Goal: Transaction & Acquisition: Purchase product/service

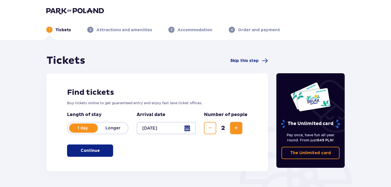
click at [97, 152] on button "Continue" at bounding box center [90, 150] width 46 height 12
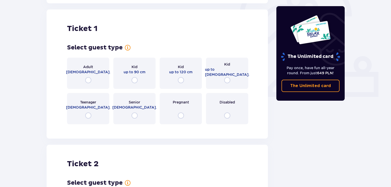
scroll to position [171, 0]
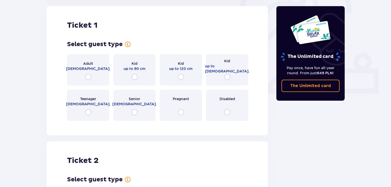
click at [93, 73] on div "Adult 18 - 65 y.o." at bounding box center [88, 69] width 42 height 31
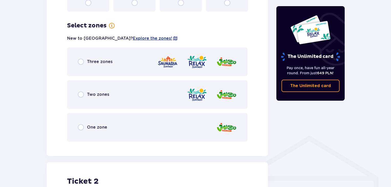
scroll to position [296, 0]
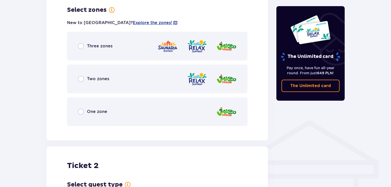
click at [81, 46] on input "radio" at bounding box center [81, 46] width 6 height 6
radio input "true"
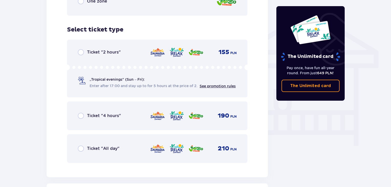
scroll to position [426, 0]
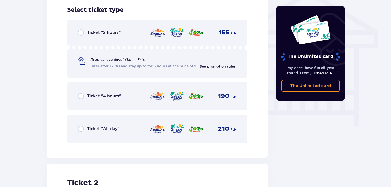
click at [83, 129] on input "radio" at bounding box center [81, 129] width 6 height 6
radio input "true"
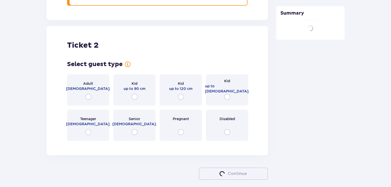
scroll to position [583, 0]
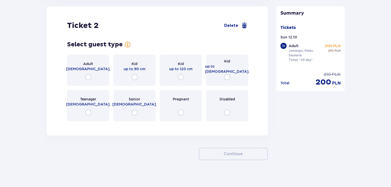
click at [90, 78] on input "radio" at bounding box center [88, 77] width 6 height 6
radio input "true"
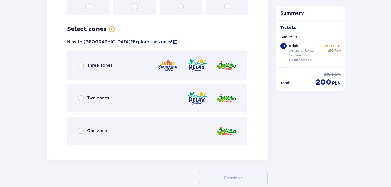
scroll to position [708, 0]
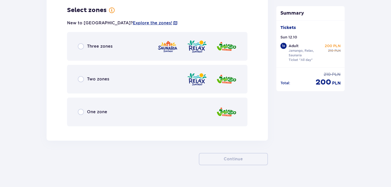
click at [84, 44] on div "Three zones" at bounding box center [95, 46] width 35 height 6
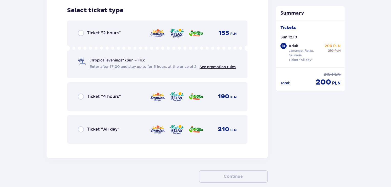
scroll to position [838, 0]
click at [82, 130] on input "radio" at bounding box center [81, 129] width 6 height 6
radio input "true"
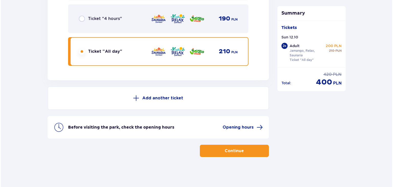
scroll to position [916, 0]
click at [236, 126] on span "Opening hours" at bounding box center [237, 127] width 31 height 6
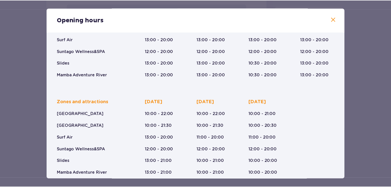
scroll to position [84, 0]
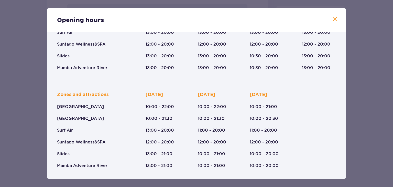
click at [334, 20] on span at bounding box center [335, 19] width 6 height 6
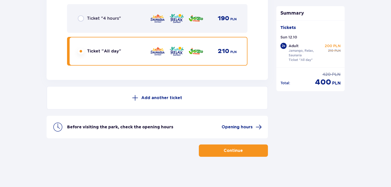
click at [256, 150] on button "Continue" at bounding box center [233, 150] width 69 height 12
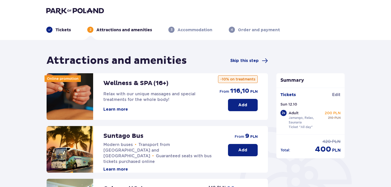
click at [239, 107] on p "Add" at bounding box center [242, 105] width 9 height 6
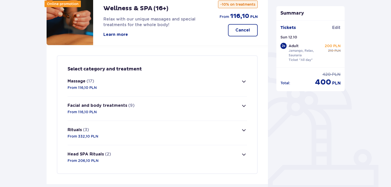
scroll to position [124, 0]
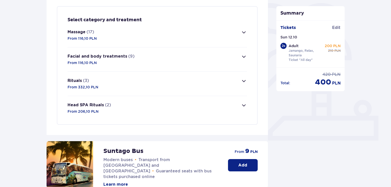
click at [188, 36] on button "Massage (17) From 116,10 PLN" at bounding box center [157, 35] width 179 height 24
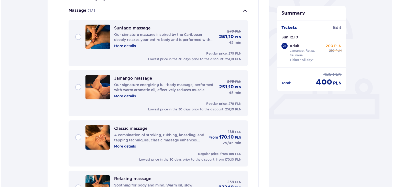
scroll to position [154, 0]
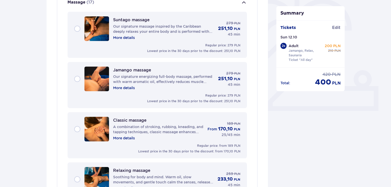
click at [126, 38] on p "More details" at bounding box center [124, 37] width 22 height 5
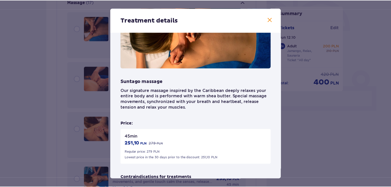
scroll to position [27, 0]
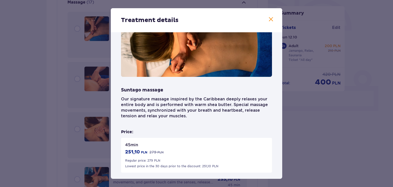
click at [270, 17] on span at bounding box center [271, 19] width 6 height 6
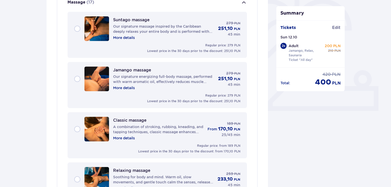
click at [78, 27] on div "Suntago massage Our signature massage inspired by the Caribbean deeply relaxes …" at bounding box center [157, 28] width 166 height 25
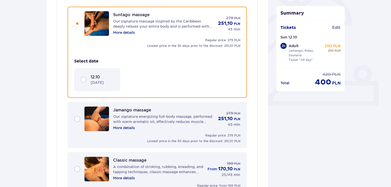
scroll to position [159, 0]
click at [82, 78] on div "12.10 Sunday" at bounding box center [97, 79] width 34 height 11
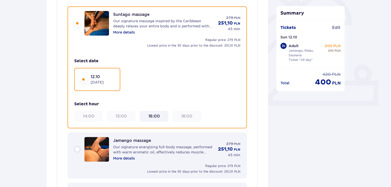
click at [162, 114] on div "16:00" at bounding box center [154, 116] width 25 height 6
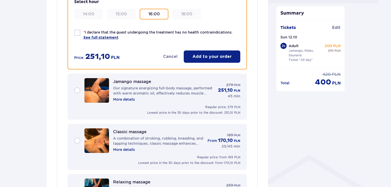
scroll to position [287, 0]
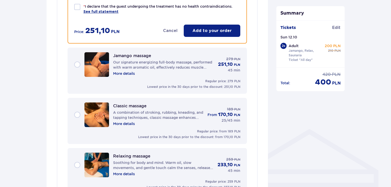
click at [78, 61] on div "Jamango massage Our signature energizing full-body massage, performed with warm…" at bounding box center [157, 64] width 166 height 25
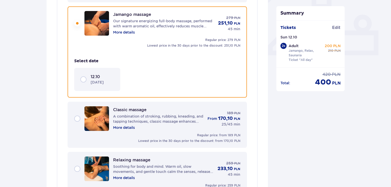
scroll to position [209, 0]
click at [85, 78] on div "12.10 Sunday" at bounding box center [97, 79] width 34 height 11
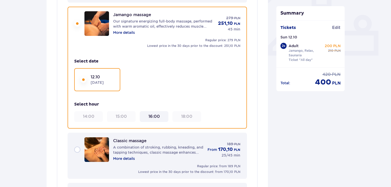
click at [79, 146] on div "Classic massage A combination of stroking, rubbing, kneading, and tapping techn…" at bounding box center [157, 149] width 166 height 25
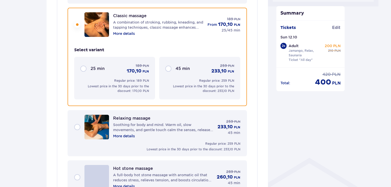
scroll to position [259, 0]
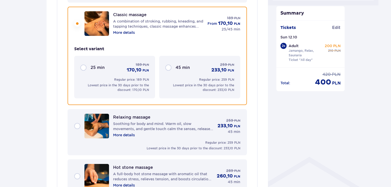
click at [165, 70] on div "45 min 259 PLN 233,10 PLN" at bounding box center [199, 67] width 69 height 11
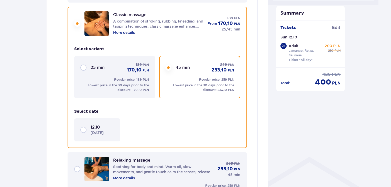
click at [98, 130] on p "Sunday" at bounding box center [97, 132] width 13 height 5
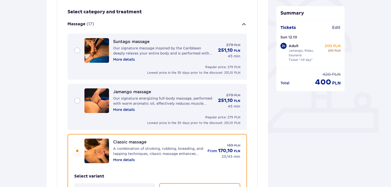
scroll to position [131, 0]
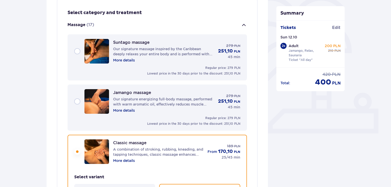
click at [77, 49] on div "Suntago massage Our signature massage inspired by the Caribbean deeply relaxes …" at bounding box center [157, 51] width 166 height 25
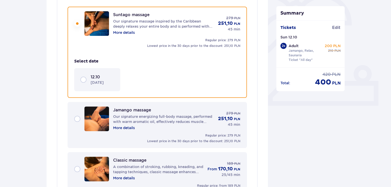
scroll to position [159, 0]
click at [91, 79] on p "12.10" at bounding box center [95, 77] width 9 height 6
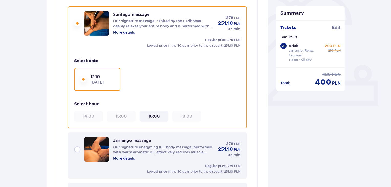
click at [169, 114] on div "14:00 15:00 16:00 18:00" at bounding box center [154, 116] width 160 height 11
click at [165, 114] on div "16:00" at bounding box center [154, 116] width 25 height 6
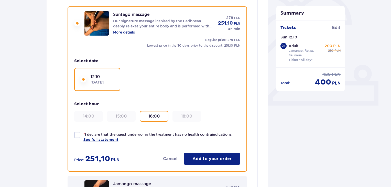
click at [78, 135] on div at bounding box center [77, 135] width 6 height 6
checkbox input "true"
click at [197, 159] on p "Add to your order" at bounding box center [211, 159] width 39 height 6
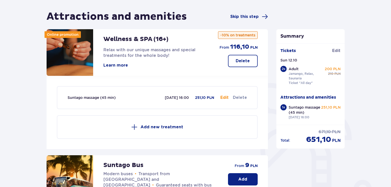
scroll to position [21, 0]
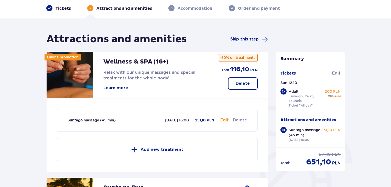
click at [176, 149] on p "Add new treatment" at bounding box center [161, 150] width 43 height 6
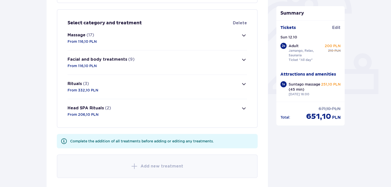
scroll to position [173, 0]
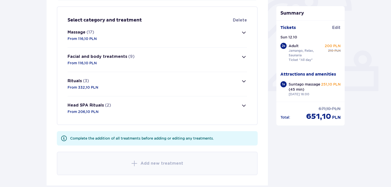
click at [192, 35] on button "Massage (17) From 116,10 PLN" at bounding box center [157, 35] width 179 height 24
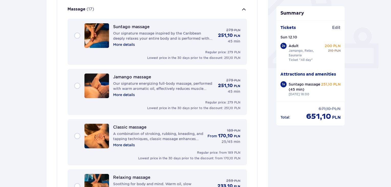
click at [89, 35] on img at bounding box center [96, 35] width 25 height 25
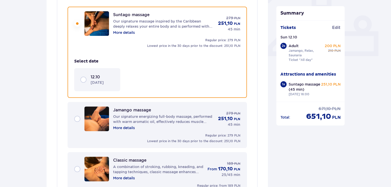
scroll to position [209, 0]
click at [99, 77] on p "12.10" at bounding box center [95, 77] width 9 height 6
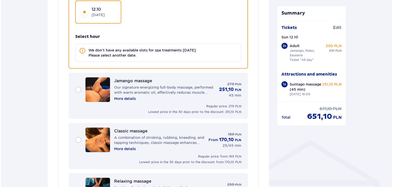
scroll to position [285, 0]
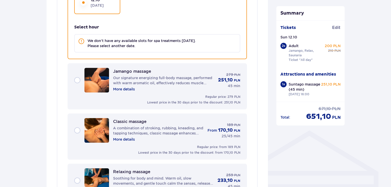
click at [129, 88] on p "More details" at bounding box center [124, 88] width 22 height 5
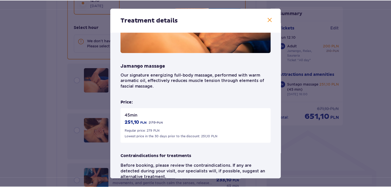
scroll to position [73, 0]
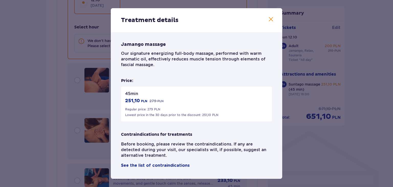
click at [269, 19] on span at bounding box center [271, 19] width 6 height 6
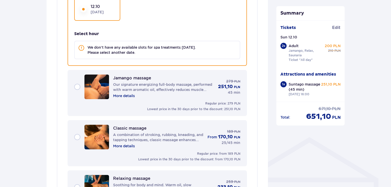
scroll to position [285, 0]
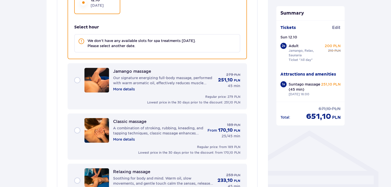
click at [79, 78] on div "Jamango massage Our signature energizing full-body massage, performed with warm…" at bounding box center [157, 80] width 166 height 25
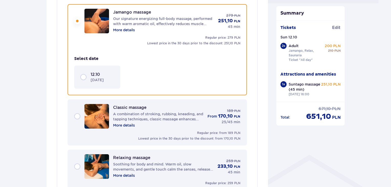
scroll to position [258, 0]
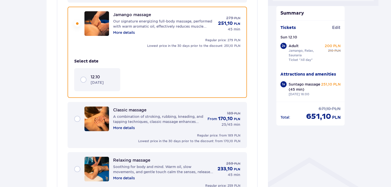
click at [84, 79] on div "12.10 Sunday" at bounding box center [97, 79] width 34 height 11
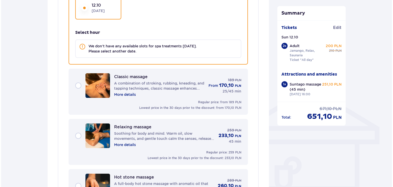
scroll to position [361, 0]
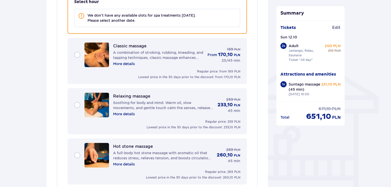
click at [128, 113] on p "More details" at bounding box center [124, 113] width 22 height 5
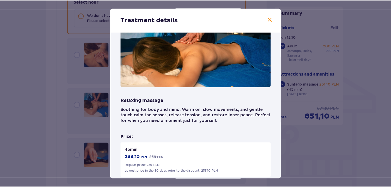
scroll to position [26, 0]
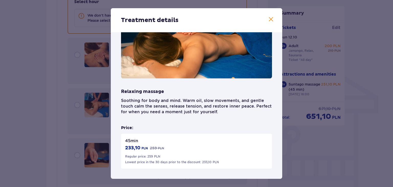
click at [272, 19] on span at bounding box center [271, 19] width 6 height 6
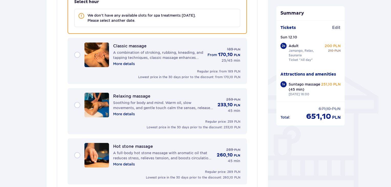
click at [75, 100] on div "Relaxing massage Soothing for body and mind. Warm oil, slow movements, and gent…" at bounding box center [157, 105] width 166 height 25
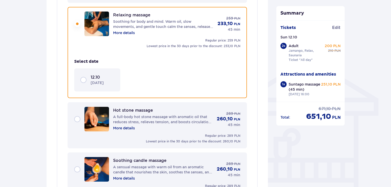
scroll to position [358, 0]
click at [78, 80] on div "12.10 Sunday" at bounding box center [97, 80] width 46 height 23
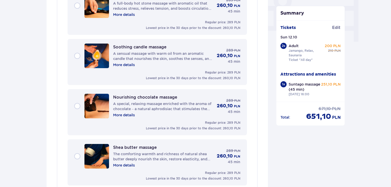
scroll to position [512, 0]
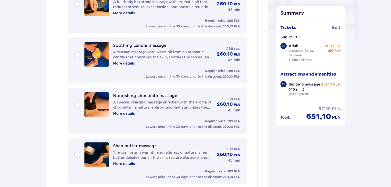
click at [77, 51] on div "Soothing candle massage A sensual massage with warm oil from an aromatic candle…" at bounding box center [157, 54] width 166 height 25
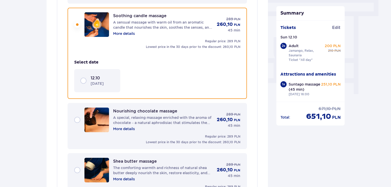
scroll to position [458, 0]
click at [99, 81] on p "Sunday" at bounding box center [97, 83] width 13 height 5
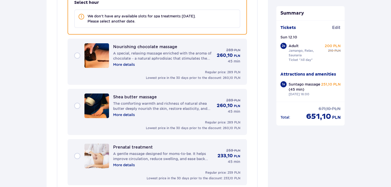
click at [106, 99] on img at bounding box center [96, 105] width 25 height 25
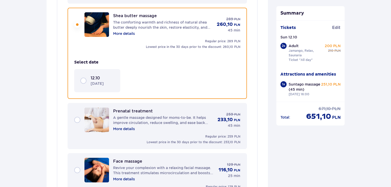
scroll to position [558, 0]
click at [107, 77] on div "12.10 Sunday" at bounding box center [103, 80] width 24 height 11
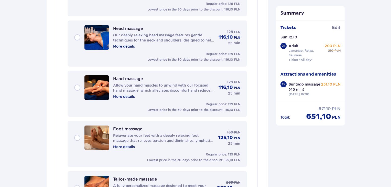
scroll to position [788, 0]
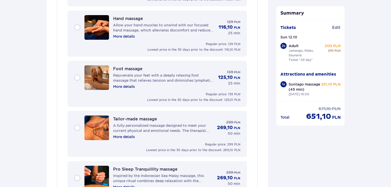
click at [125, 74] on p "Rejuvenate your feet with a deeply relaxing foot massage that relieves tension …" at bounding box center [163, 78] width 101 height 10
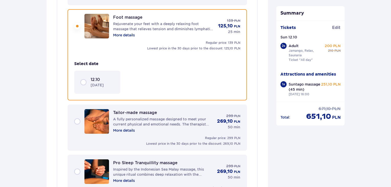
scroll to position [808, 0]
click at [109, 78] on div "12.10 Sunday" at bounding box center [103, 82] width 24 height 11
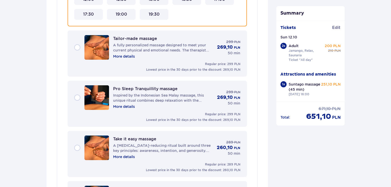
scroll to position [961, 0]
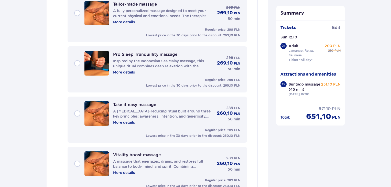
click at [116, 58] on p "Inspired by the Indonesian Sea Malay massage, this unique ritual combines deep …" at bounding box center [163, 63] width 100 height 10
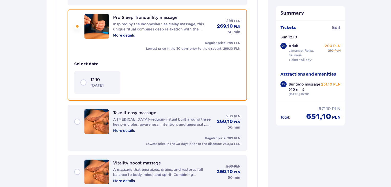
scroll to position [908, 0]
click at [106, 73] on div "12.10 Sunday" at bounding box center [97, 82] width 46 height 23
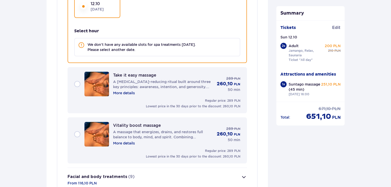
scroll to position [985, 0]
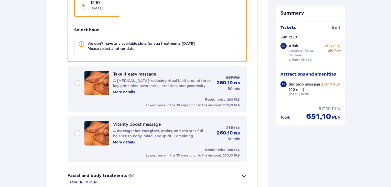
click at [106, 73] on img at bounding box center [96, 83] width 25 height 25
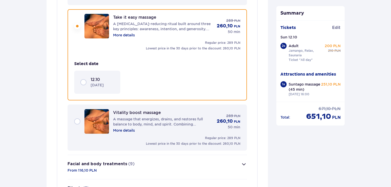
scroll to position [958, 0]
click at [107, 73] on div "12.10 Sunday" at bounding box center [97, 82] width 46 height 23
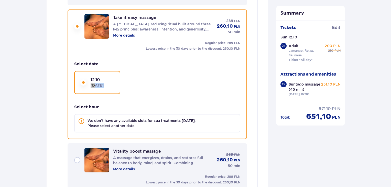
scroll to position [1060, 0]
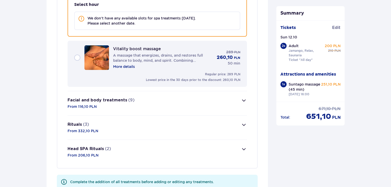
click at [124, 64] on p "More details" at bounding box center [124, 66] width 22 height 5
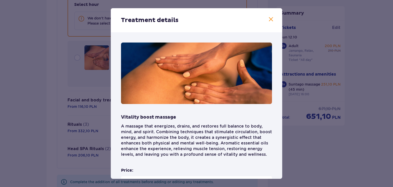
click at [272, 19] on span at bounding box center [271, 19] width 6 height 6
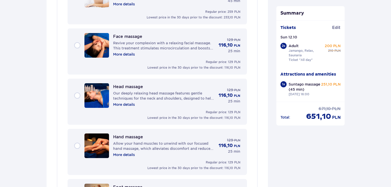
scroll to position [651, 0]
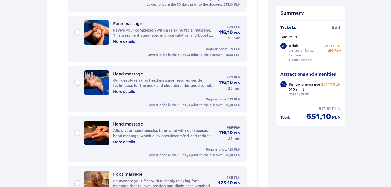
click at [78, 80] on div "Head massage Our deeply relaxing head massage features gentle techniques for th…" at bounding box center [157, 82] width 166 height 25
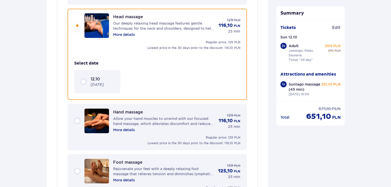
scroll to position [708, 0]
click at [95, 84] on p "Sunday" at bounding box center [97, 84] width 13 height 5
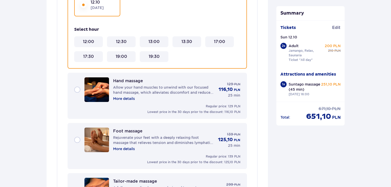
scroll to position [785, 0]
click at [107, 127] on img at bounding box center [96, 139] width 25 height 25
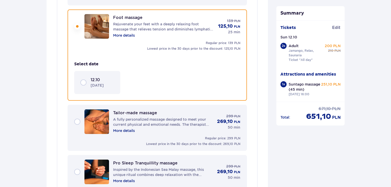
scroll to position [808, 0]
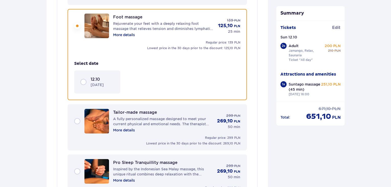
click at [118, 72] on div "12.10 Sunday" at bounding box center [97, 81] width 46 height 23
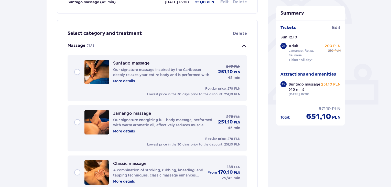
scroll to position [168, 0]
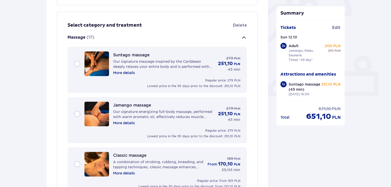
click at [84, 58] on img at bounding box center [96, 63] width 25 height 25
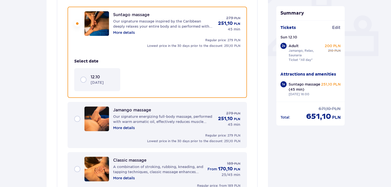
scroll to position [209, 0]
click at [84, 76] on div "12.10 Sunday" at bounding box center [97, 79] width 34 height 11
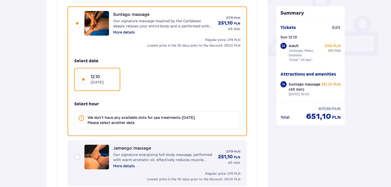
click at [78, 22] on div "Suntago massage Our signature massage inspired by the Caribbean deeply relaxes …" at bounding box center [157, 23] width 166 height 25
click at [110, 76] on div "12.10 Sunday" at bounding box center [103, 79] width 24 height 11
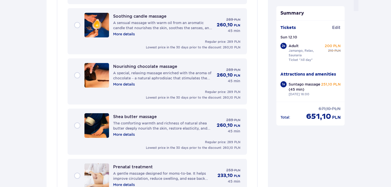
scroll to position [541, 0]
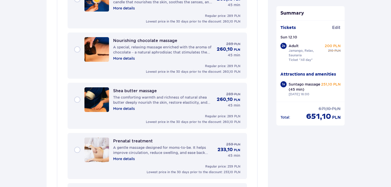
click at [123, 89] on p "Shea butter massage" at bounding box center [135, 90] width 44 height 5
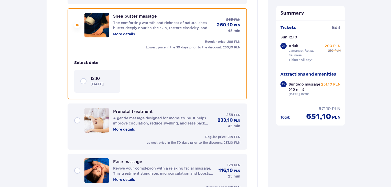
scroll to position [558, 0]
click at [98, 85] on div "12.10 Sunday" at bounding box center [97, 80] width 46 height 23
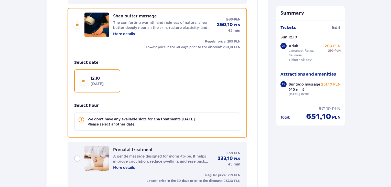
click at [98, 85] on div "12.10 Sunday" at bounding box center [97, 80] width 46 height 23
click at [77, 20] on div "Shea butter massage The comforting warmth and richness of natural shea butter d…" at bounding box center [157, 25] width 166 height 25
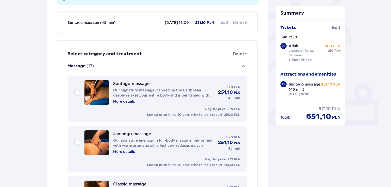
scroll to position [46, 0]
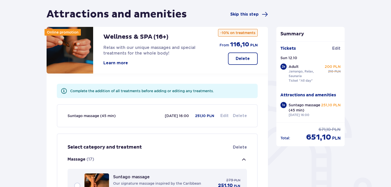
click at [225, 115] on span "Edit" at bounding box center [224, 116] width 8 height 6
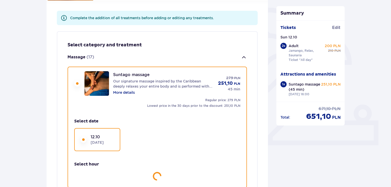
click at [235, 116] on div "Suntago massage Our signature massage inspired by the Caribbean deeply relaxes …" at bounding box center [157, 126] width 166 height 110
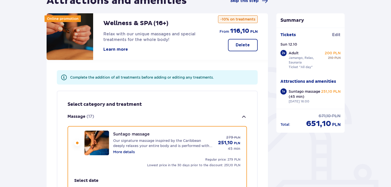
scroll to position [51, 0]
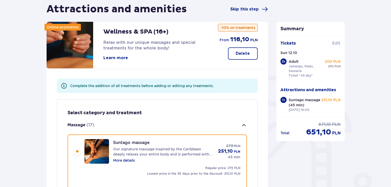
click at [337, 42] on span "Edit" at bounding box center [336, 43] width 8 height 6
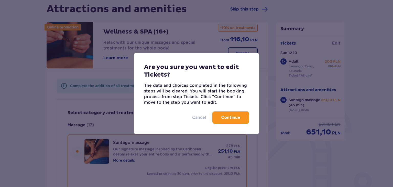
click at [200, 116] on p "Cancel" at bounding box center [199, 118] width 14 height 6
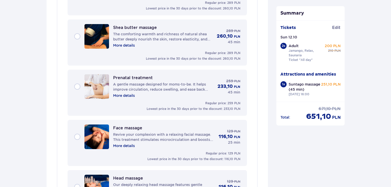
scroll to position [691, 0]
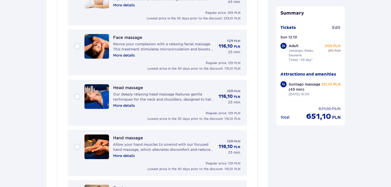
click at [149, 95] on p "Our deeply relaxing head massage features gentle techniques for the neck and sh…" at bounding box center [163, 97] width 101 height 10
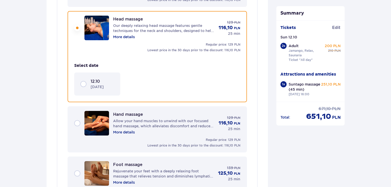
scroll to position [679, 0]
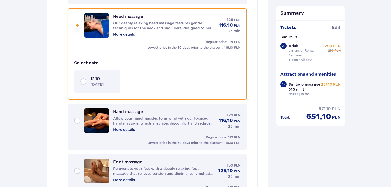
click at [119, 82] on div "12.10 Sunday" at bounding box center [97, 81] width 46 height 23
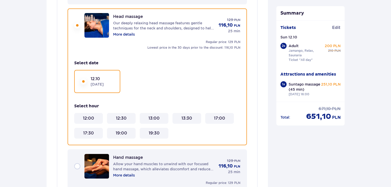
click at [154, 116] on 13\ "13:00" at bounding box center [153, 118] width 11 height 6
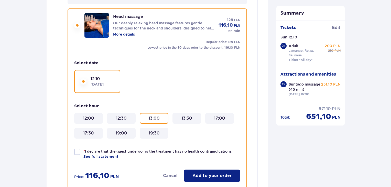
click at [77, 149] on div at bounding box center [77, 152] width 6 height 6
checkbox input "true"
click at [201, 174] on p "Add to your order" at bounding box center [211, 176] width 39 height 6
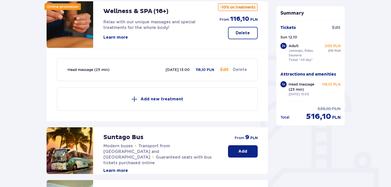
scroll to position [47, 0]
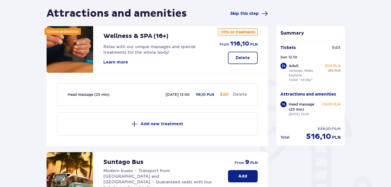
click at [175, 122] on p "Add new treatment" at bounding box center [161, 124] width 43 height 6
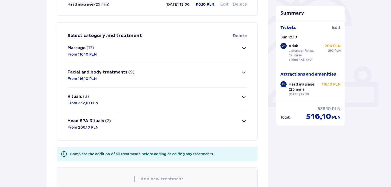
scroll to position [173, 0]
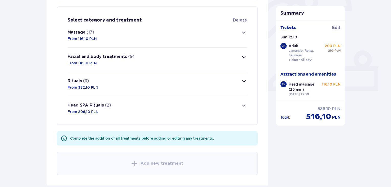
click at [138, 32] on button "Massage (17) From 116,10 PLN" at bounding box center [157, 35] width 179 height 24
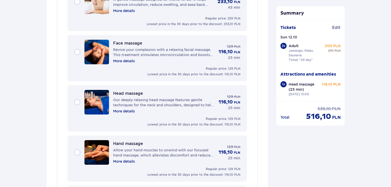
click at [137, 99] on p "Our deeply relaxing head massage features gentle techniques for the neck and sh…" at bounding box center [163, 102] width 101 height 10
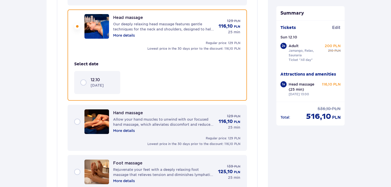
scroll to position [708, 0]
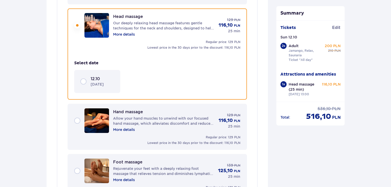
click at [112, 83] on div "12.10 Sunday" at bounding box center [103, 81] width 24 height 11
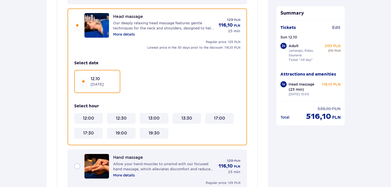
click at [154, 115] on 13\ "13:00" at bounding box center [153, 118] width 11 height 6
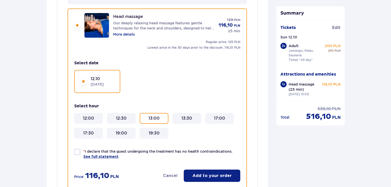
click at [197, 169] on button "Add to your order" at bounding box center [212, 175] width 57 height 12
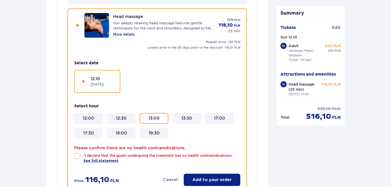
click at [78, 153] on div at bounding box center [77, 156] width 6 height 6
checkbox input "true"
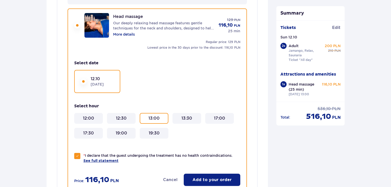
click at [205, 181] on button "Add to your order" at bounding box center [212, 180] width 57 height 12
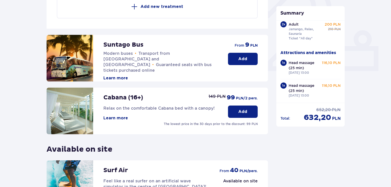
scroll to position [185, 0]
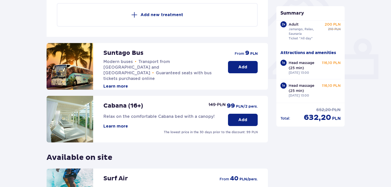
click at [248, 67] on button "Add" at bounding box center [243, 67] width 30 height 12
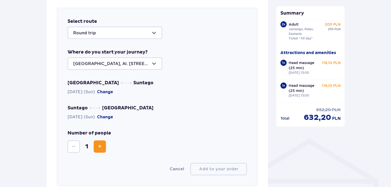
scroll to position [278, 0]
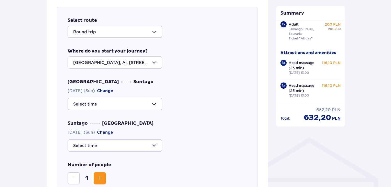
click at [140, 62] on div at bounding box center [115, 62] width 95 height 12
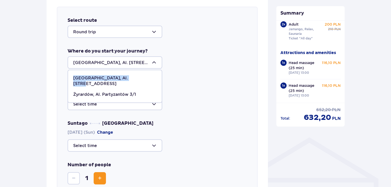
drag, startPoint x: 139, startPoint y: 77, endPoint x: 70, endPoint y: 81, distance: 69.2
click at [70, 81] on span "Warsaw, Al. Jerozolimskie 56" at bounding box center [115, 81] width 94 height 16
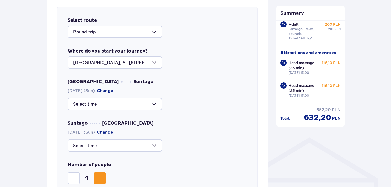
click at [150, 63] on div at bounding box center [115, 62] width 95 height 12
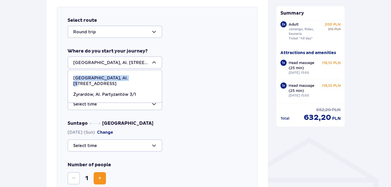
drag, startPoint x: 126, startPoint y: 77, endPoint x: 76, endPoint y: 79, distance: 50.2
click at [76, 79] on p "Warsaw, Al. Jerozolimskie 56" at bounding box center [114, 80] width 83 height 11
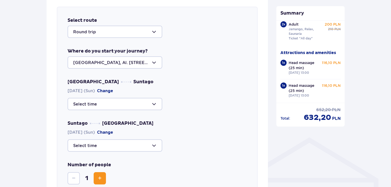
click at [152, 62] on div at bounding box center [115, 62] width 95 height 12
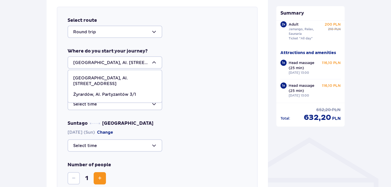
click at [72, 78] on span "Warsaw, Al. Jerozolimskie 56" at bounding box center [115, 81] width 94 height 16
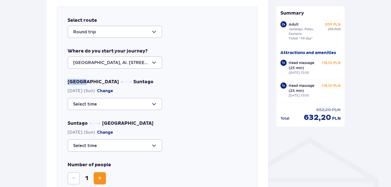
click at [72, 78] on div "Select route Round trip Where do you start your journey? Warsaw, Al. Jerozolims…" at bounding box center [157, 112] width 201 height 211
click at [101, 74] on div "Select route Round trip Where do you start your journey? Warsaw, Al. Jerozolims…" at bounding box center [157, 112] width 201 height 211
click at [99, 64] on div at bounding box center [115, 62] width 95 height 12
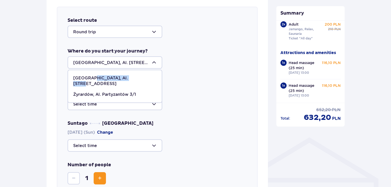
drag, startPoint x: 137, startPoint y: 77, endPoint x: 92, endPoint y: 78, distance: 45.3
click at [92, 78] on div "Warsaw, Al. Jerozolimskie 56" at bounding box center [114, 80] width 83 height 11
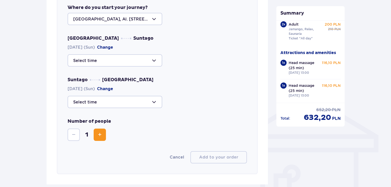
scroll to position [330, 0]
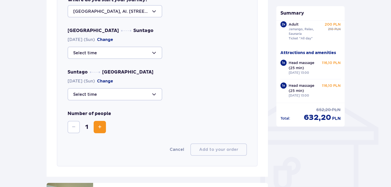
click at [116, 51] on div at bounding box center [115, 53] width 95 height 12
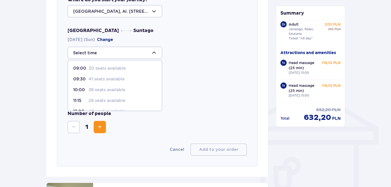
click at [118, 89] on p "38 seats available" at bounding box center [107, 90] width 37 height 6
type input "10:00"
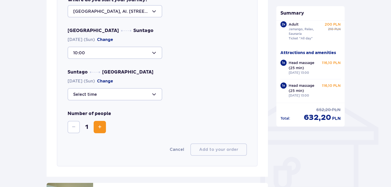
click at [119, 91] on div at bounding box center [115, 94] width 95 height 12
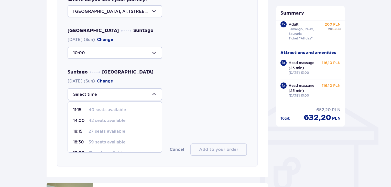
click at [115, 131] on p "27 seats available" at bounding box center [107, 131] width 37 height 6
type input "18:15"
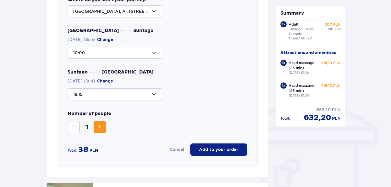
click at [100, 129] on button "Increase" at bounding box center [100, 127] width 12 height 12
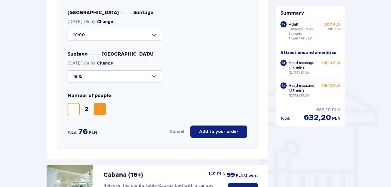
scroll to position [355, 0]
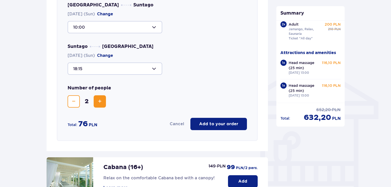
click at [218, 121] on p "Add to your order" at bounding box center [218, 124] width 39 height 6
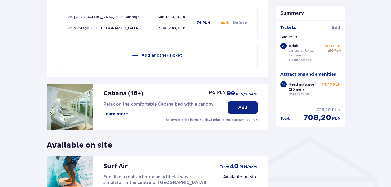
scroll to position [278, 0]
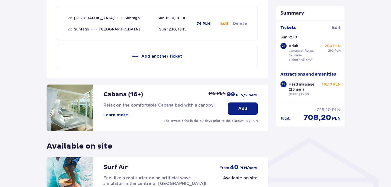
click at [246, 103] on button "Add" at bounding box center [243, 108] width 30 height 12
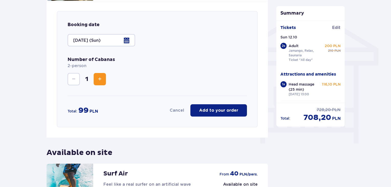
scroll to position [413, 0]
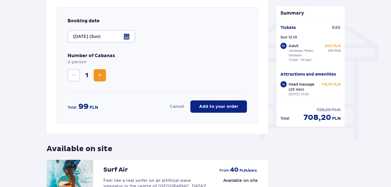
click at [211, 107] on p "Add to your order" at bounding box center [218, 107] width 39 height 6
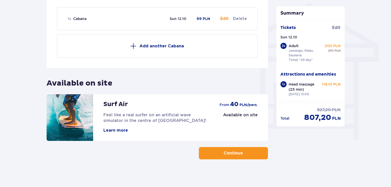
click at [244, 153] on span "button" at bounding box center [244, 153] width 6 height 6
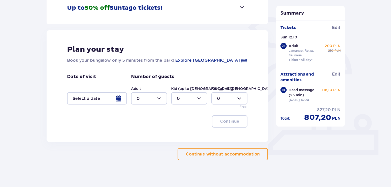
scroll to position [114, 0]
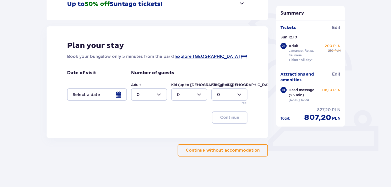
click at [222, 149] on p "Continue without accommodation" at bounding box center [223, 150] width 74 height 6
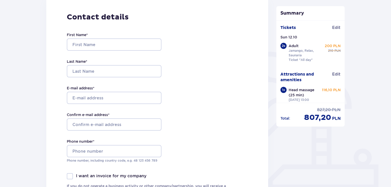
scroll to position [77, 0]
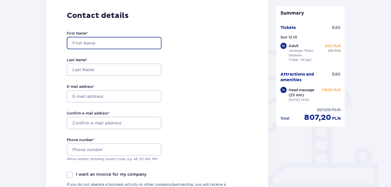
click at [112, 41] on input "First Name *" at bounding box center [114, 43] width 95 height 12
type input "צ"
type input "moran"
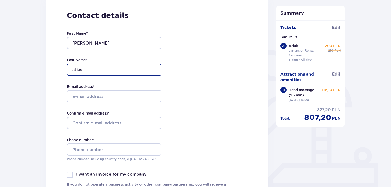
type input "atias"
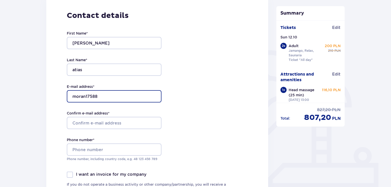
type input "[EMAIL_ADDRESS][DOMAIN_NAME]"
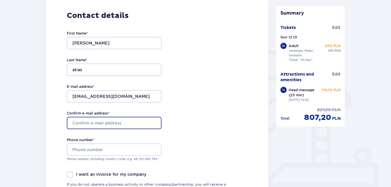
click at [109, 121] on input "Confirm e-mail address *" at bounding box center [114, 123] width 95 height 12
type input "[EMAIL_ADDRESS][DOMAIN_NAME]"
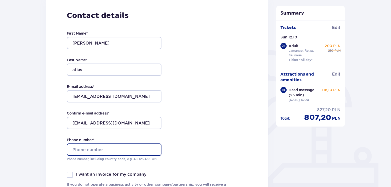
click at [108, 152] on input "Phone number *" at bounding box center [114, 149] width 95 height 12
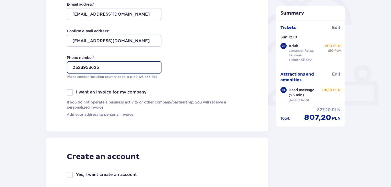
scroll to position [179, 0]
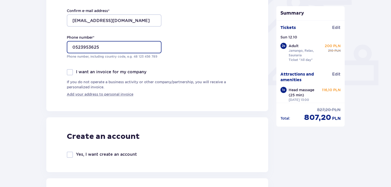
click at [106, 47] on input "0523953625" at bounding box center [114, 47] width 95 height 12
type input "972523953625"
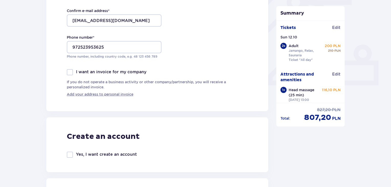
click at [71, 71] on div at bounding box center [70, 72] width 6 height 6
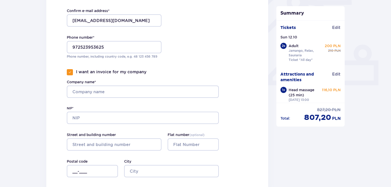
click at [71, 71] on span at bounding box center [69, 72] width 3 height 3
checkbox input "false"
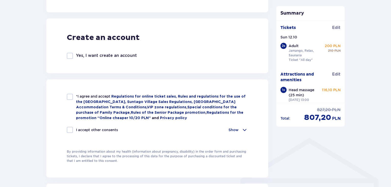
scroll to position [281, 0]
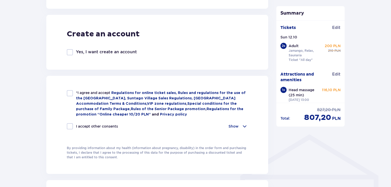
click at [71, 94] on div at bounding box center [70, 93] width 6 height 6
checkbox input "true"
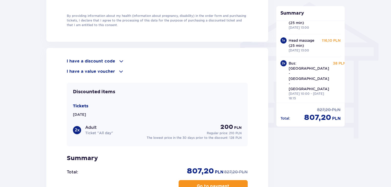
scroll to position [435, 0]
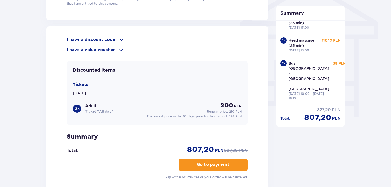
click at [200, 163] on p "Go to payment" at bounding box center [213, 165] width 33 height 6
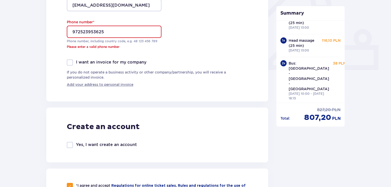
scroll to position [194, 0]
click at [72, 32] on input "972523953625" at bounding box center [114, 32] width 95 height 12
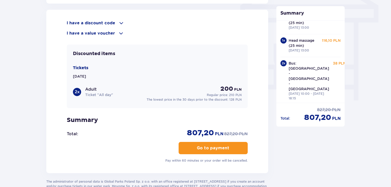
scroll to position [493, 0]
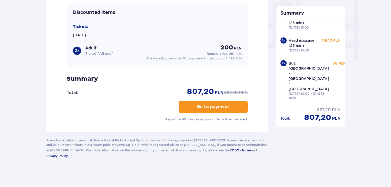
type input "+972523953625"
click at [214, 106] on p "Go to payment" at bounding box center [213, 107] width 33 height 6
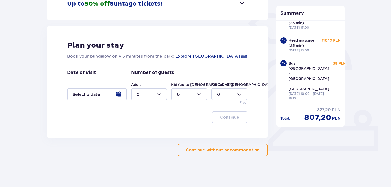
scroll to position [114, 0]
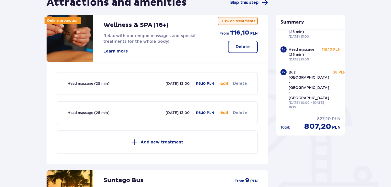
scroll to position [52, 0]
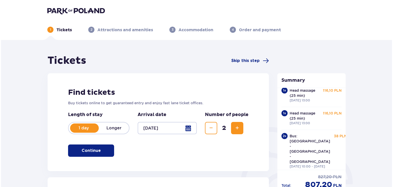
scroll to position [72, 0]
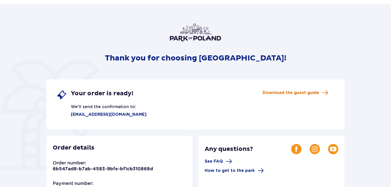
scroll to position [1, 0]
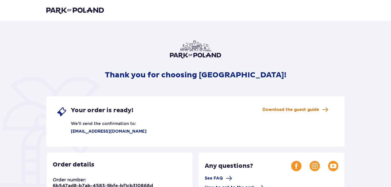
click at [310, 110] on span "Download the guest guide" at bounding box center [291, 110] width 57 height 6
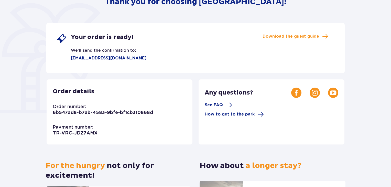
scroll to position [77, 0]
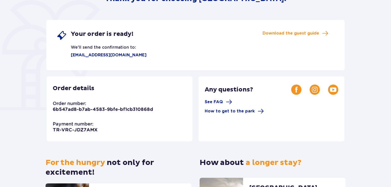
click at [89, 109] on p "6b547ad8-b7ab-4583-9bfe-bf1cb310868d" at bounding box center [103, 109] width 100 height 6
copy p "6b547ad8-b7ab-4583-9bfe-bf1cb310868d"
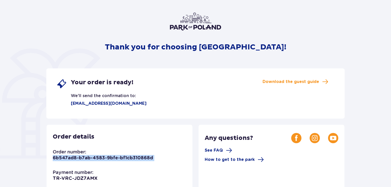
scroll to position [0, 0]
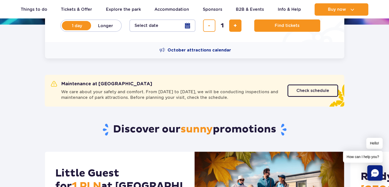
scroll to position [205, 0]
